Goal: Task Accomplishment & Management: Use online tool/utility

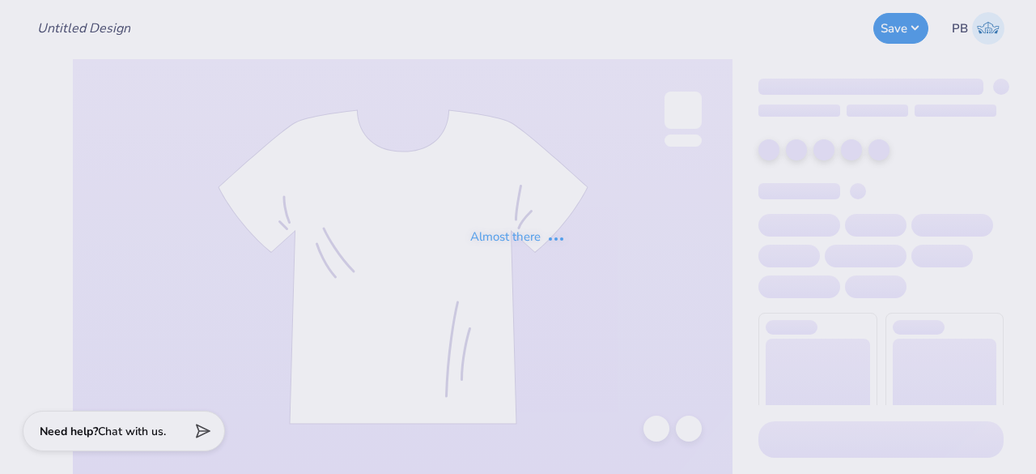
type input "Q-zip for [PERSON_NAME]"
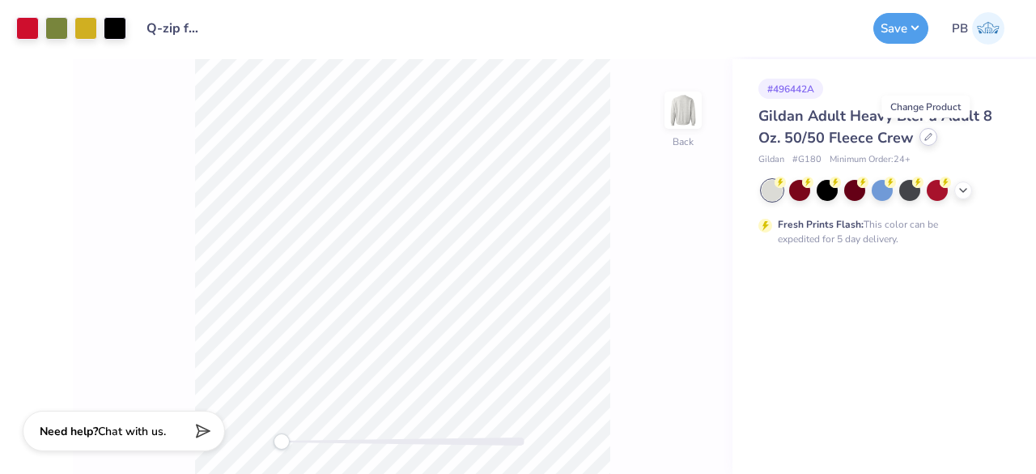
click at [926, 138] on icon at bounding box center [929, 137] width 8 height 8
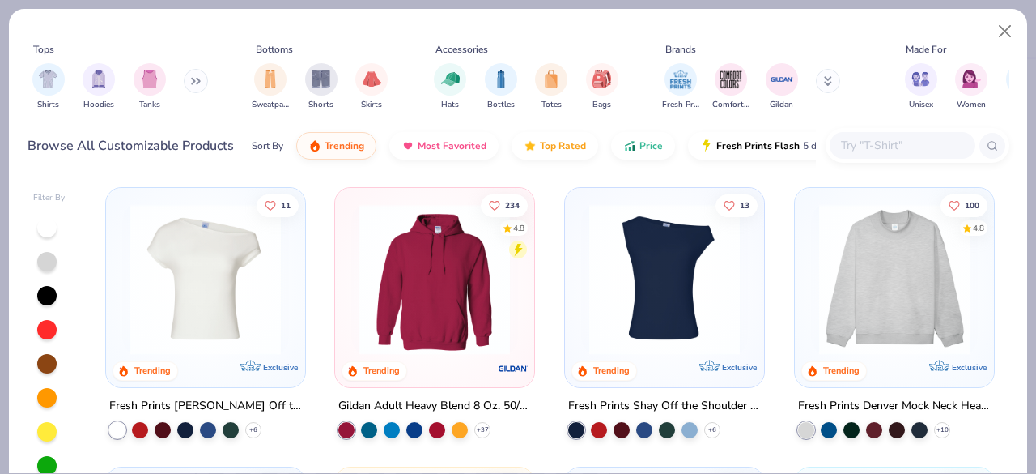
click at [869, 147] on input "text" at bounding box center [902, 145] width 125 height 19
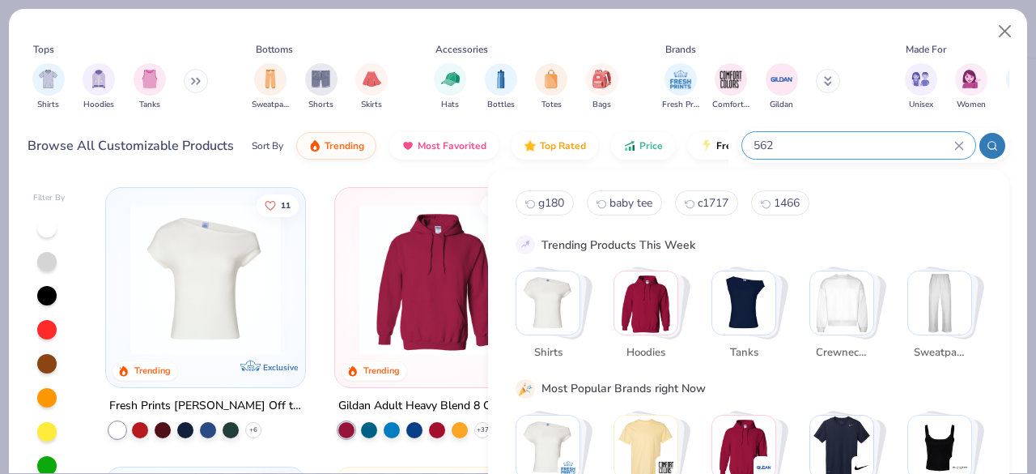
type input "562"
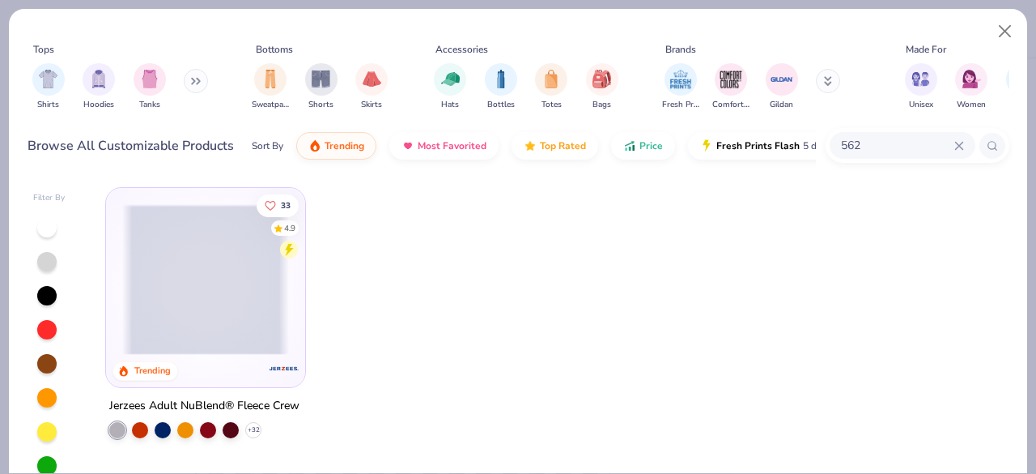
click at [189, 355] on img at bounding box center [205, 430] width 167 height 151
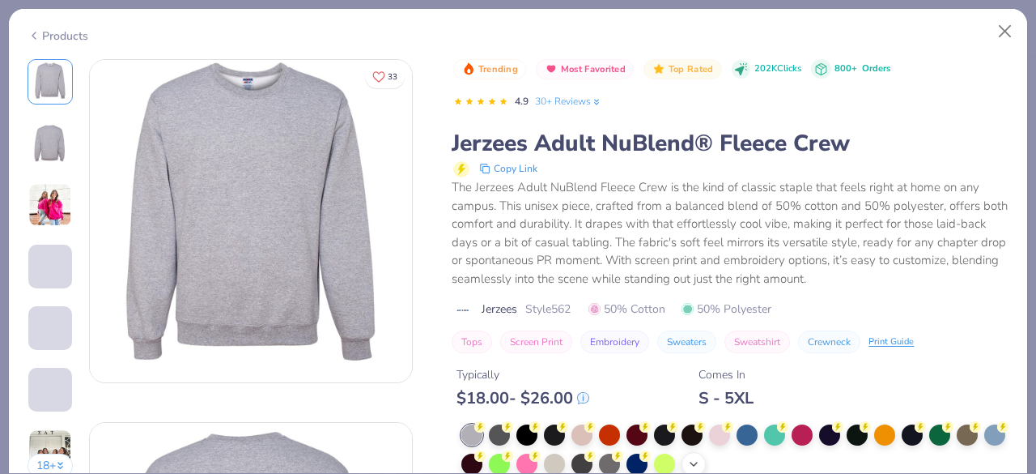
click at [723, 422] on icon at bounding box center [727, 426] width 11 height 11
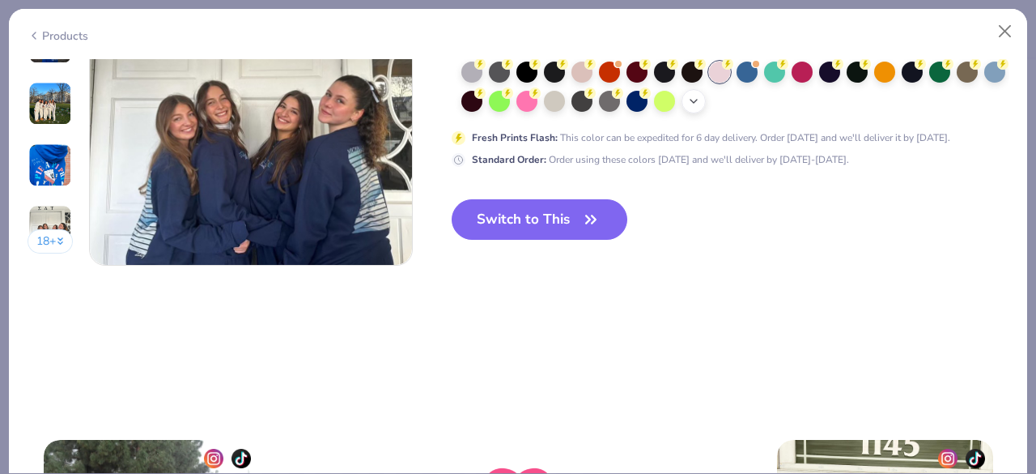
scroll to position [2215, 0]
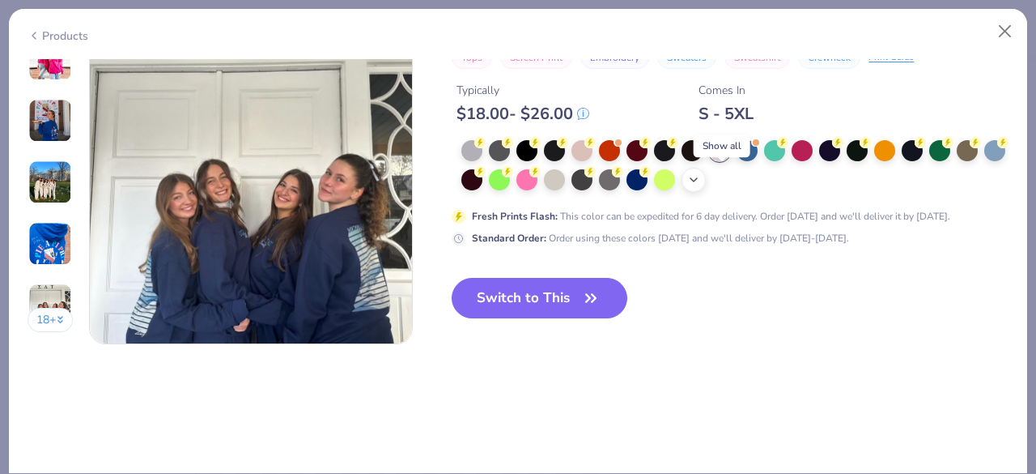
click at [700, 174] on icon at bounding box center [693, 179] width 13 height 13
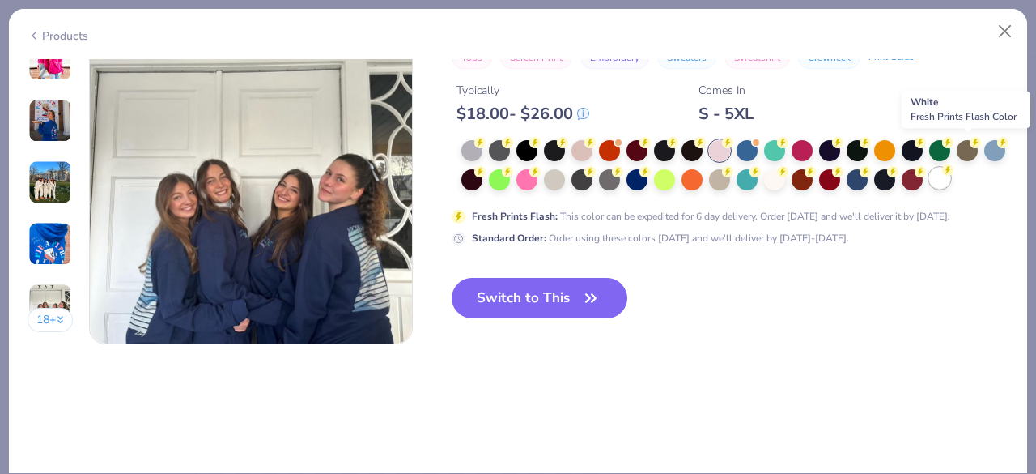
click at [951, 168] on div at bounding box center [939, 178] width 21 height 21
click at [531, 300] on button "Switch to This" at bounding box center [540, 298] width 176 height 40
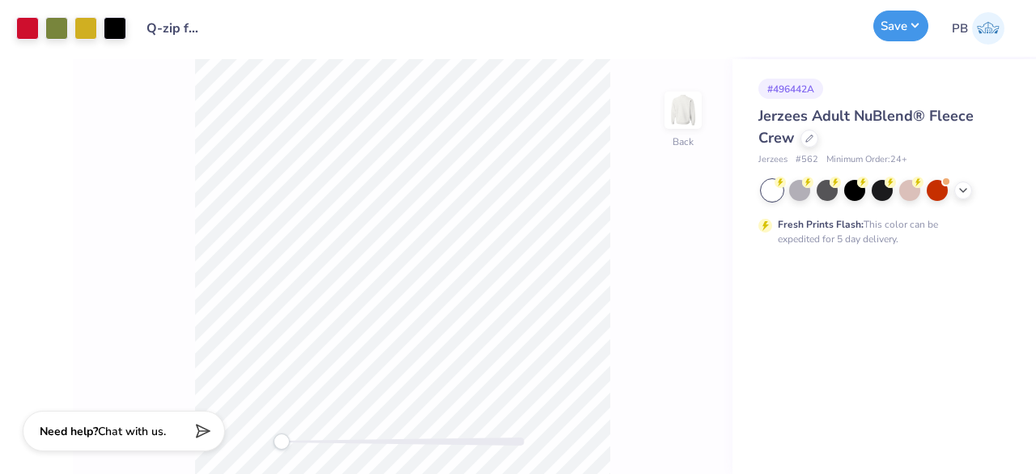
click at [905, 32] on button "Save" at bounding box center [901, 26] width 55 height 31
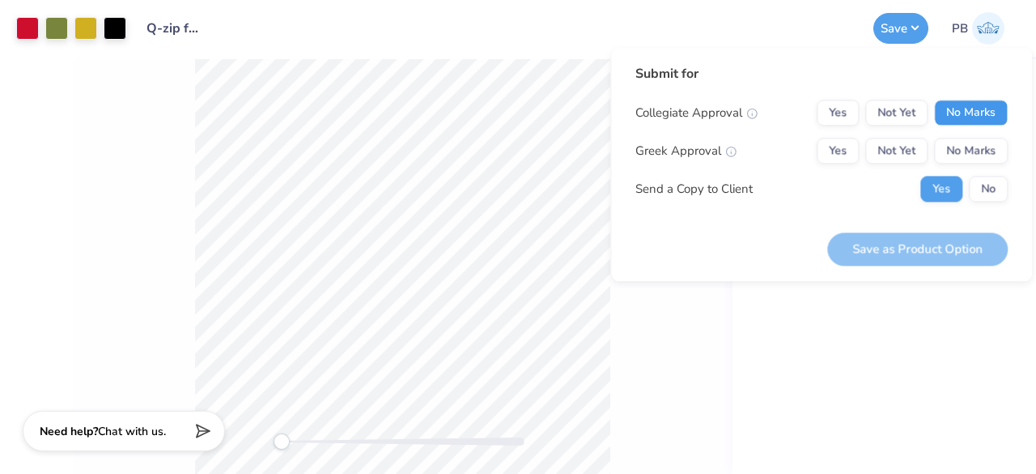
click at [991, 116] on button "No Marks" at bounding box center [971, 113] width 74 height 26
click at [838, 157] on button "Yes" at bounding box center [838, 151] width 42 height 26
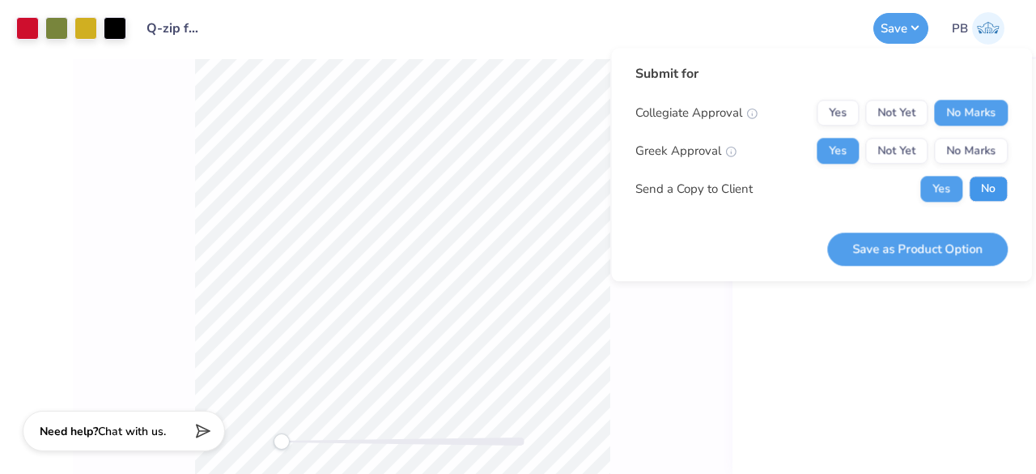
click at [996, 193] on button "No" at bounding box center [988, 189] width 39 height 26
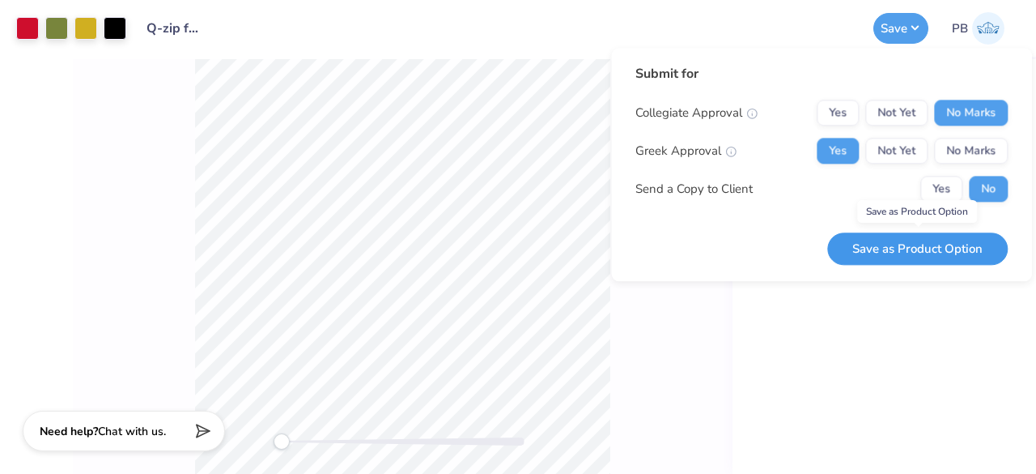
click at [891, 257] on button "Save as Product Option" at bounding box center [917, 248] width 181 height 33
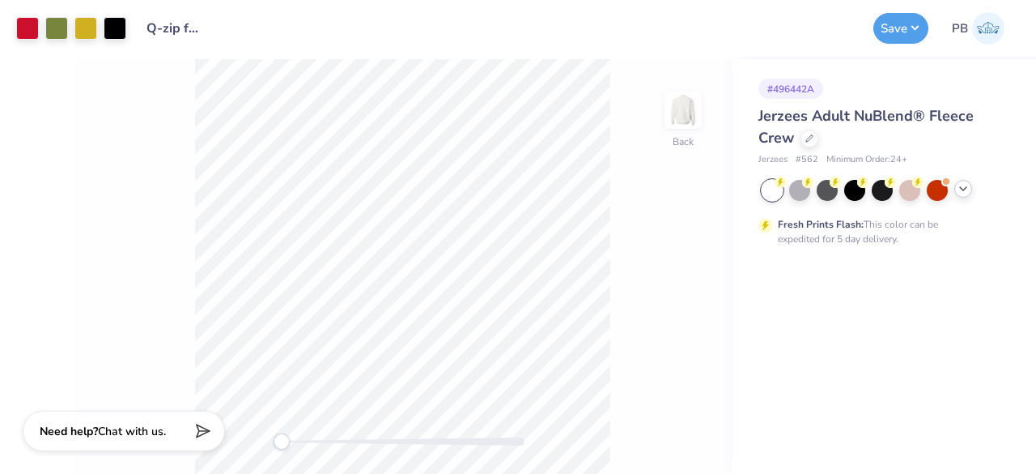
click at [959, 197] on div at bounding box center [883, 190] width 242 height 21
click at [544, 0] on html "Art colors Design Title Q-zip for [PERSON_NAME] Save PB Image AI Designs Add Te…" at bounding box center [518, 237] width 1036 height 474
